Goal: Transaction & Acquisition: Purchase product/service

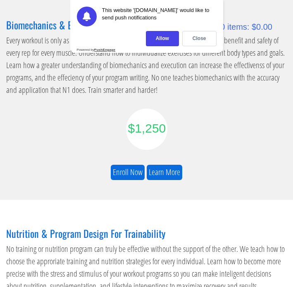
scroll to position [144, 0]
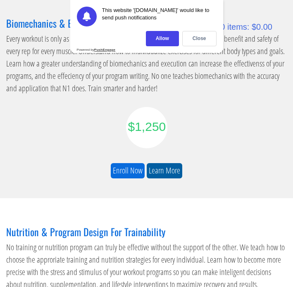
click at [168, 172] on link "Learn More" at bounding box center [165, 170] width 36 height 15
click at [200, 34] on div "Close" at bounding box center [199, 38] width 34 height 15
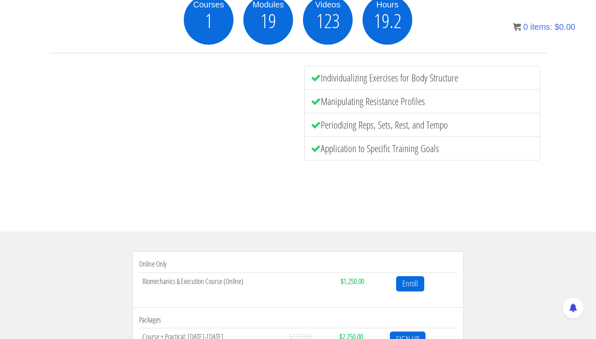
scroll to position [211, 0]
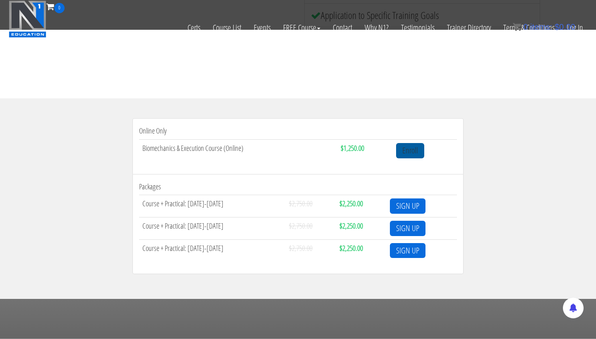
click at [293, 156] on link "Enroll" at bounding box center [410, 150] width 28 height 15
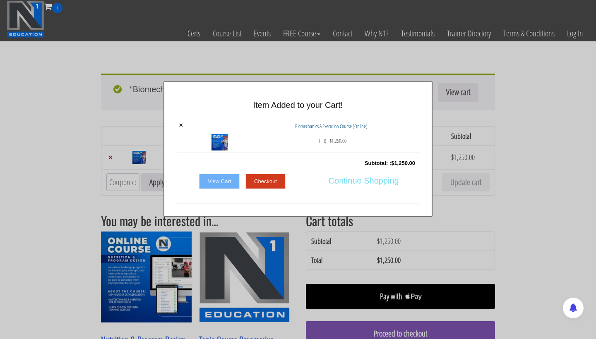
click at [347, 180] on span "Continue Shopping" at bounding box center [363, 180] width 70 height 17
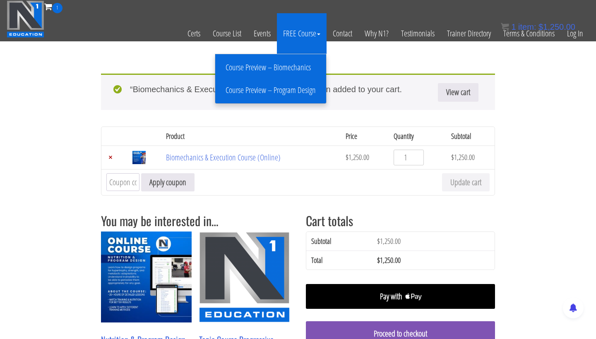
click at [294, 67] on link "Course Preview – Biomechanics" at bounding box center [270, 67] width 107 height 14
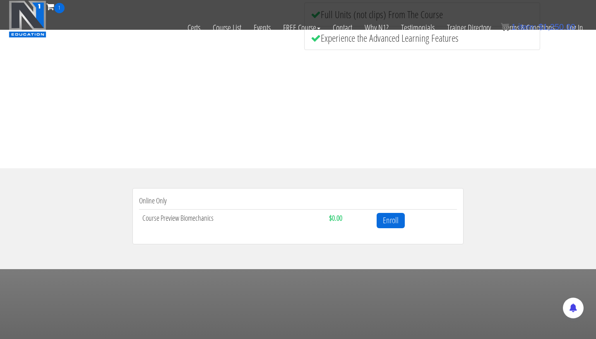
scroll to position [148, 0]
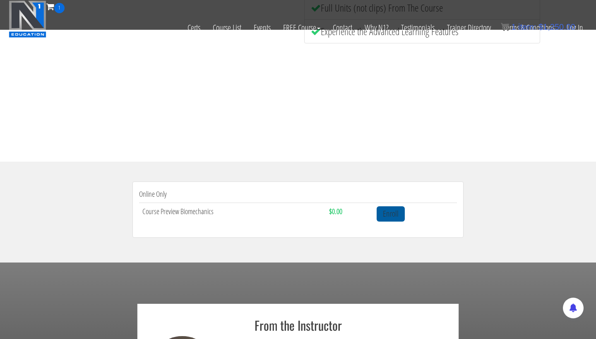
click at [391, 213] on link "Enroll" at bounding box center [390, 213] width 28 height 15
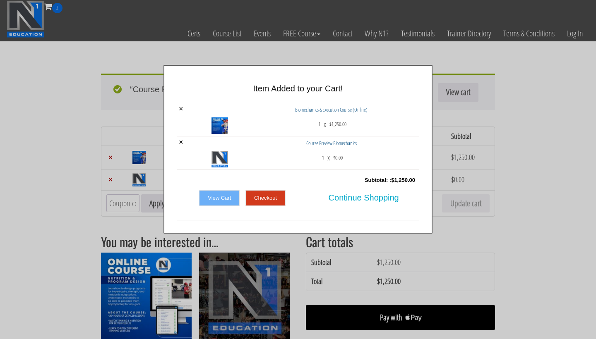
click at [259, 199] on link "Checkout" at bounding box center [265, 198] width 40 height 16
click at [180, 108] on link "×" at bounding box center [181, 108] width 5 height 7
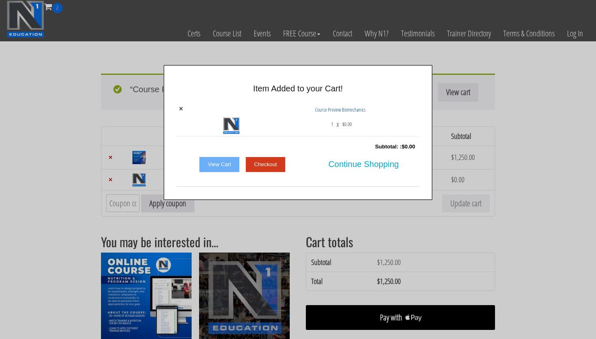
click at [267, 163] on link "Checkout" at bounding box center [265, 165] width 40 height 16
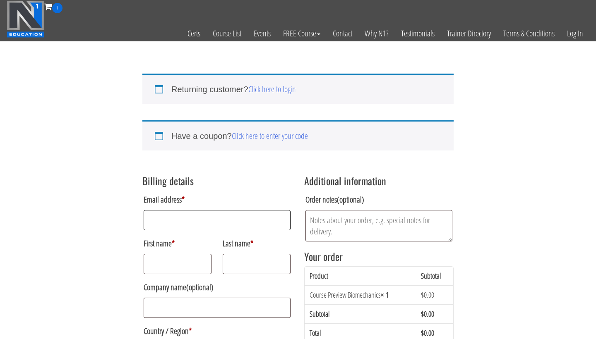
scroll to position [57, 0]
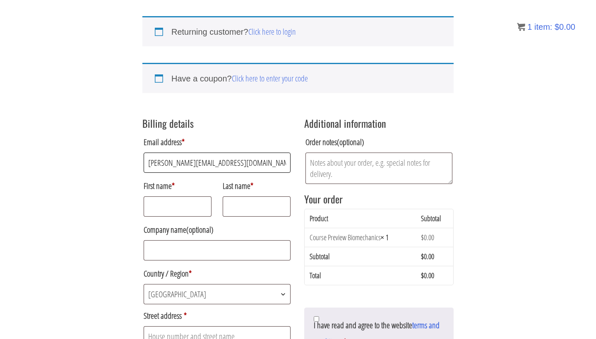
type input "[PERSON_NAME][EMAIL_ADDRESS][DOMAIN_NAME]"
type input "Darius"
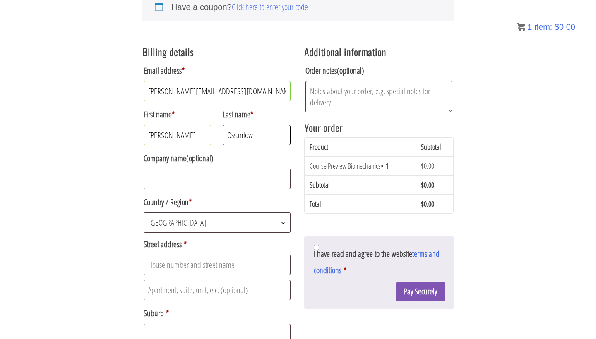
scroll to position [147, 0]
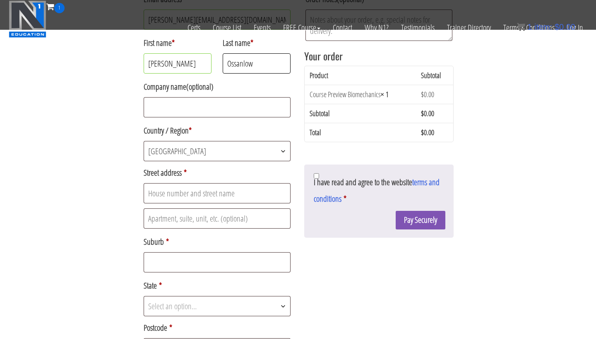
type input "Ossanlow"
type input "153 sturt street"
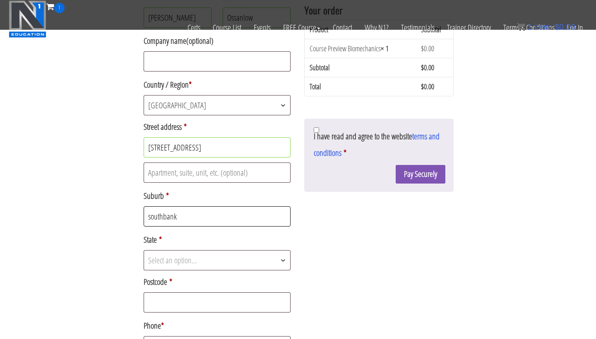
scroll to position [196, 0]
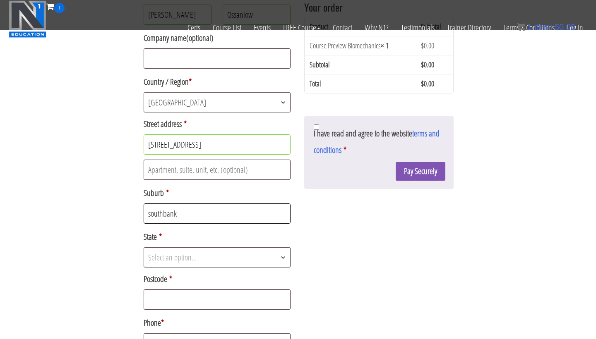
type input "southbank"
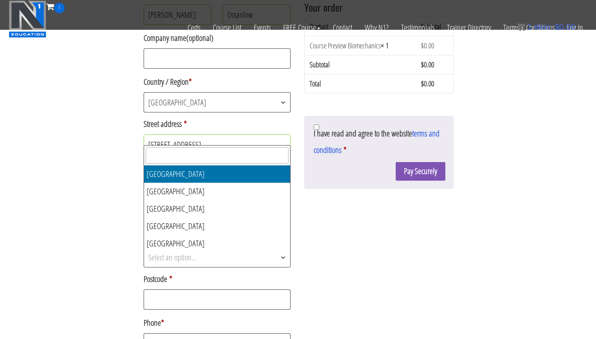
click at [191, 256] on span "Select an option…" at bounding box center [172, 257] width 48 height 11
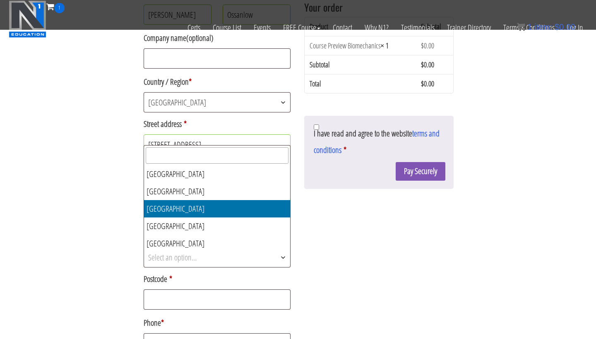
scroll to position [56, 0]
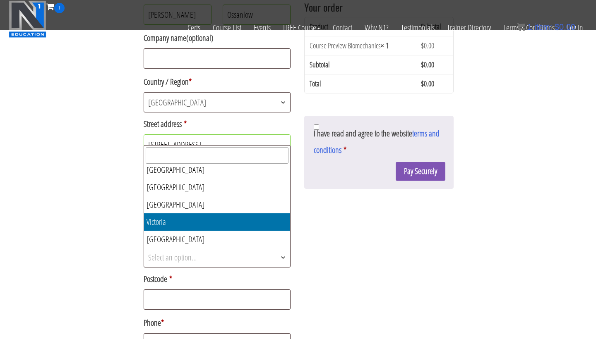
select select "VIC"
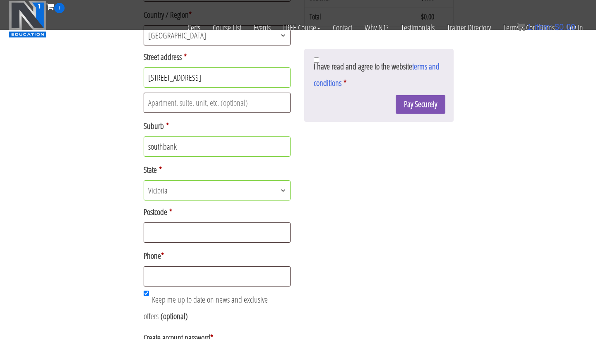
scroll to position [275, 0]
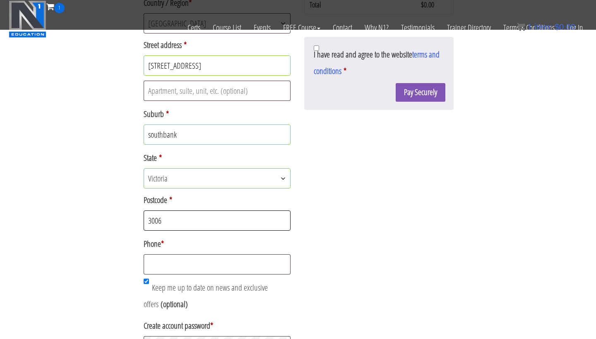
type input "3006"
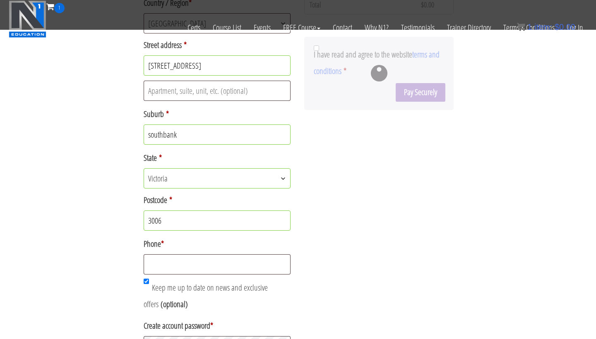
click at [145, 280] on input "Keep me up to date on news and exclusive offers (optional)" at bounding box center [146, 281] width 5 height 5
checkbox input "false"
click at [169, 273] on input "Phone *" at bounding box center [217, 264] width 147 height 20
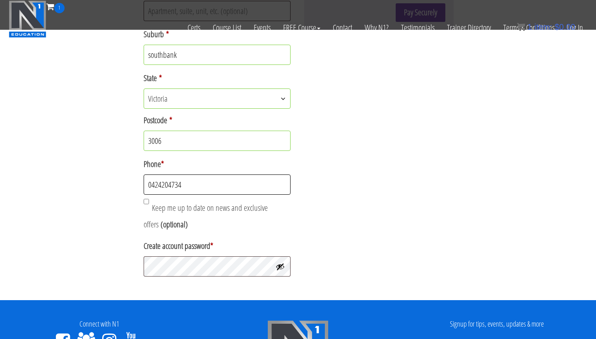
scroll to position [355, 0]
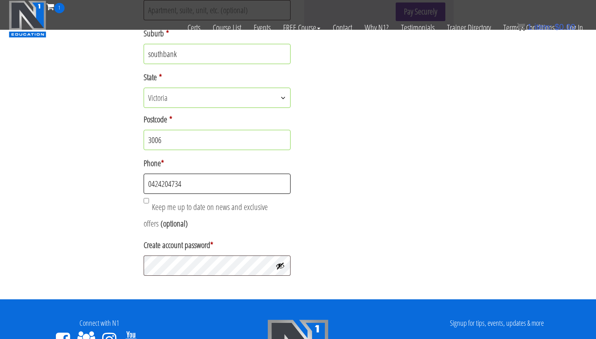
type input "0424204734"
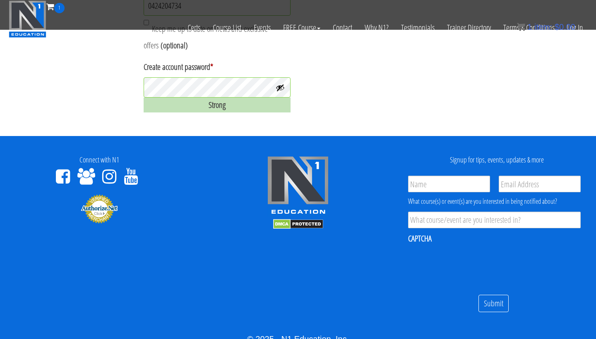
scroll to position [534, 0]
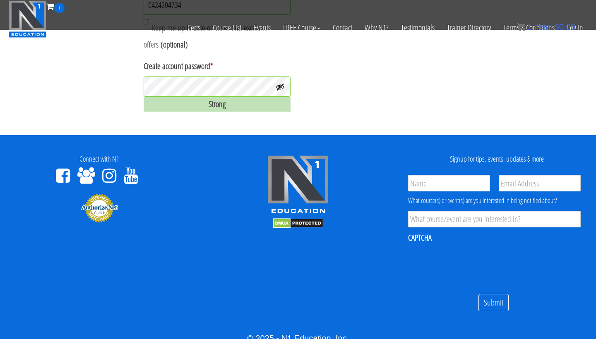
click at [214, 103] on div "Strong" at bounding box center [217, 104] width 147 height 15
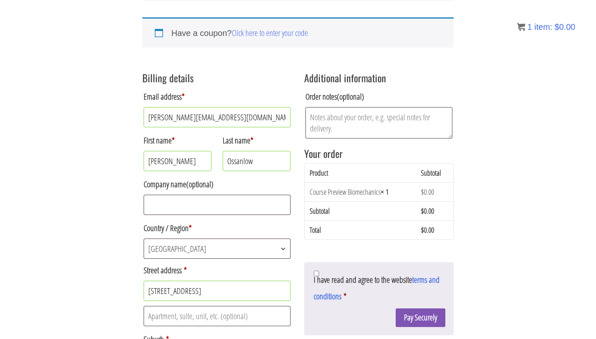
scroll to position [102, 0]
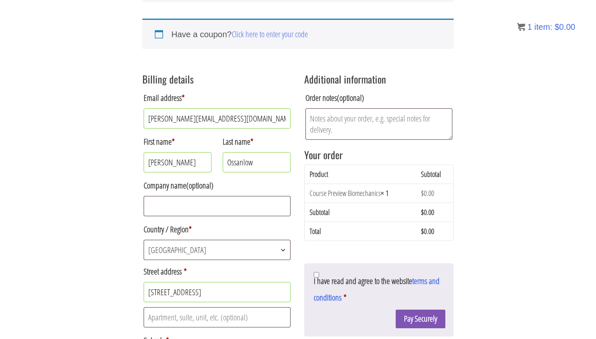
click at [317, 277] on input "I have read and agree to the website terms and conditions *" at bounding box center [315, 274] width 5 height 5
checkbox input "true"
click at [422, 323] on button "Pay Securely" at bounding box center [420, 319] width 50 height 19
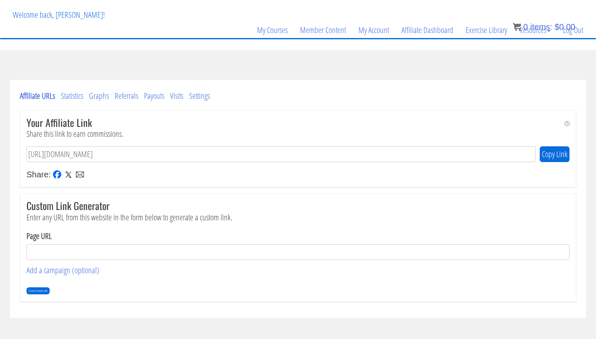
scroll to position [43, 0]
click at [374, 33] on link "My Account" at bounding box center [373, 30] width 43 height 40
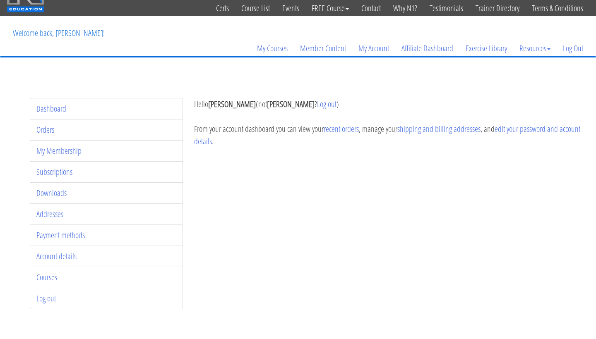
scroll to position [31, 0]
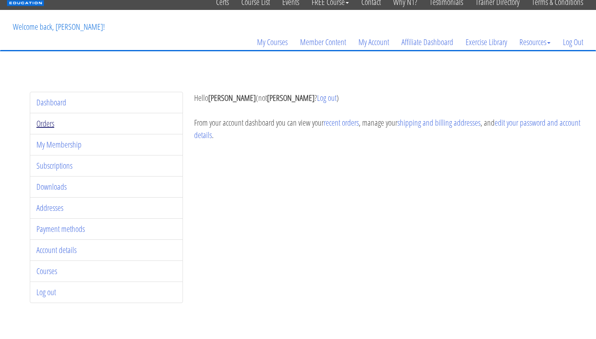
click at [48, 124] on link "Orders" at bounding box center [45, 123] width 18 height 11
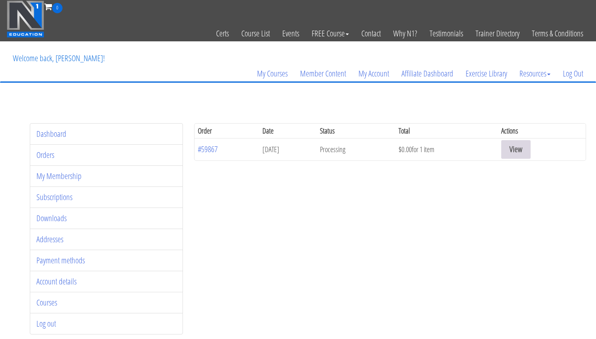
click at [524, 146] on link "View" at bounding box center [515, 149] width 29 height 19
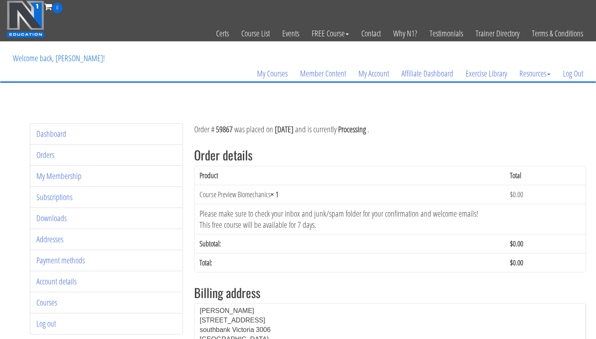
scroll to position [18, 0]
